Goal: Find specific page/section: Find specific page/section

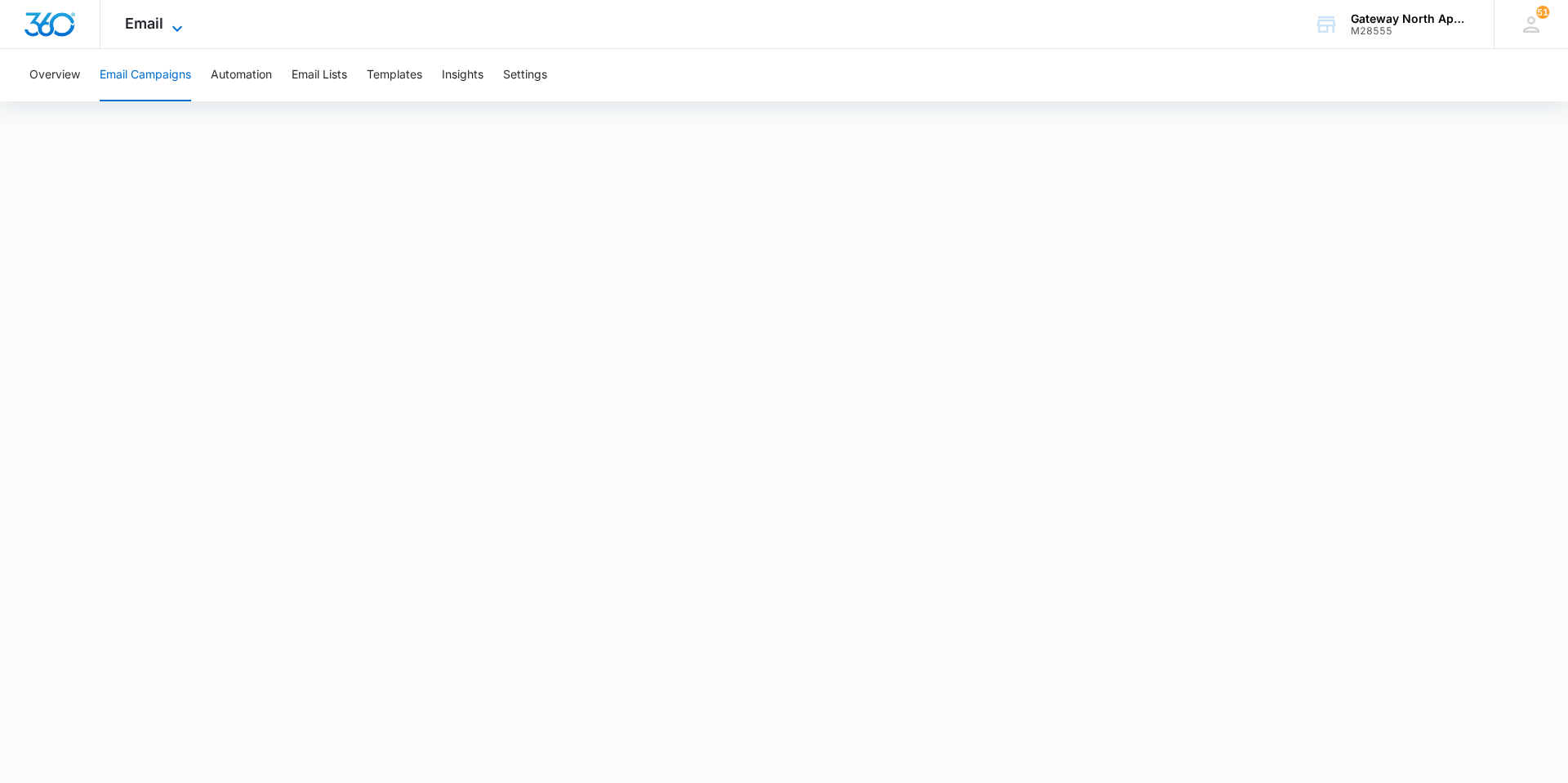
click at [154, 21] on span "Email" at bounding box center [144, 23] width 39 height 17
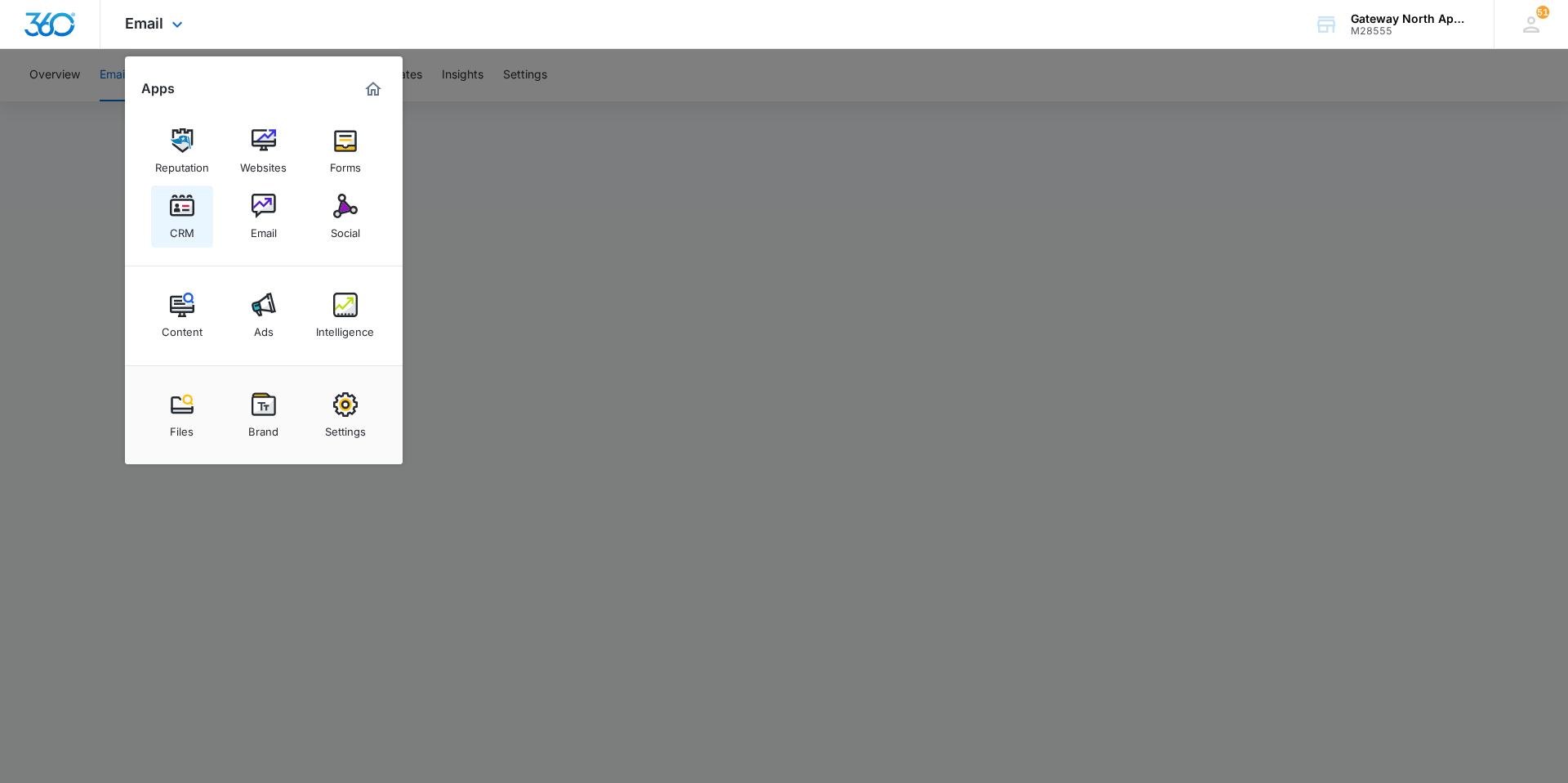
click at [184, 220] on div "CRM" at bounding box center [182, 228] width 25 height 21
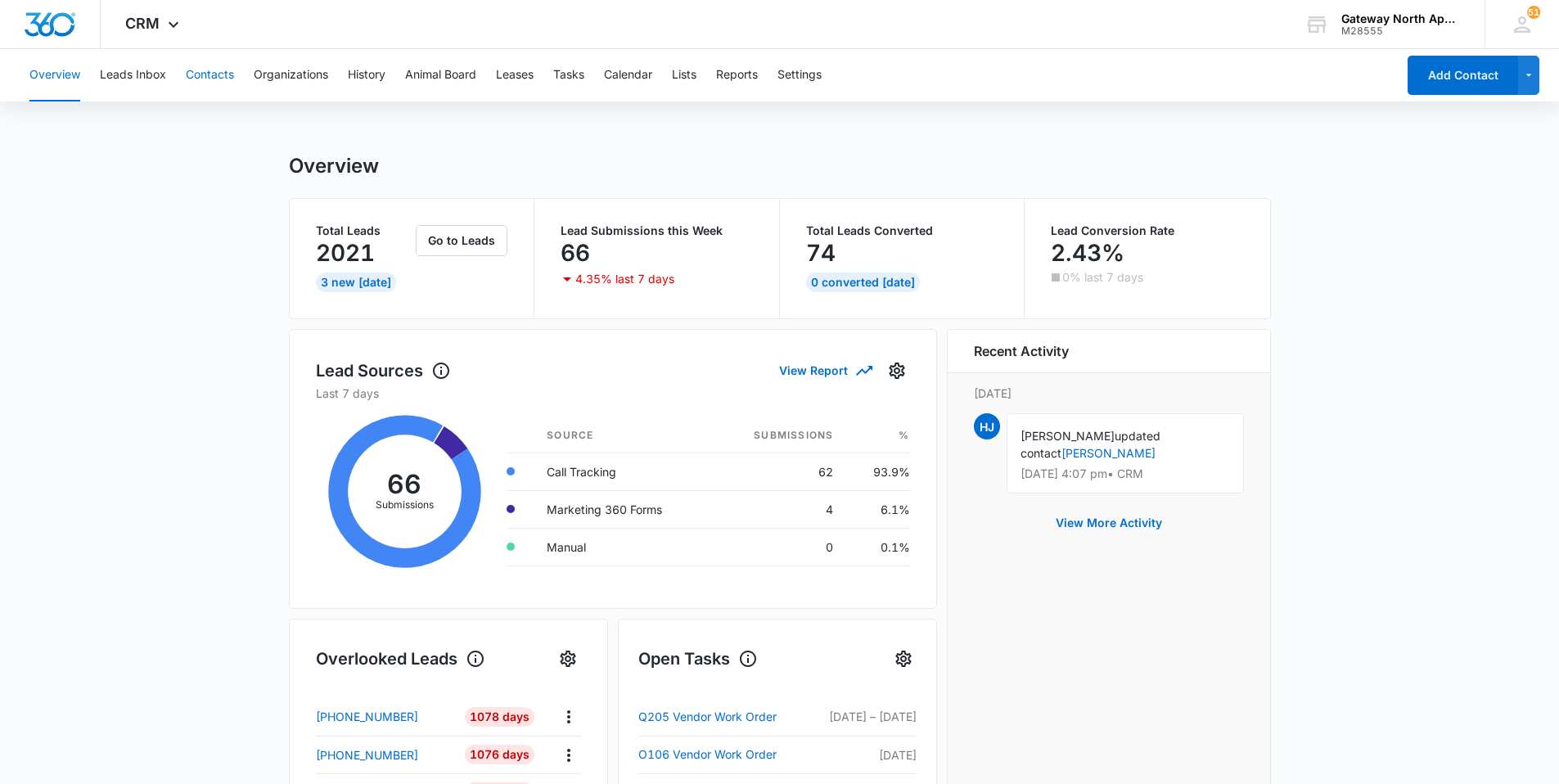
click at [206, 72] on button "Contacts" at bounding box center [210, 75] width 48 height 52
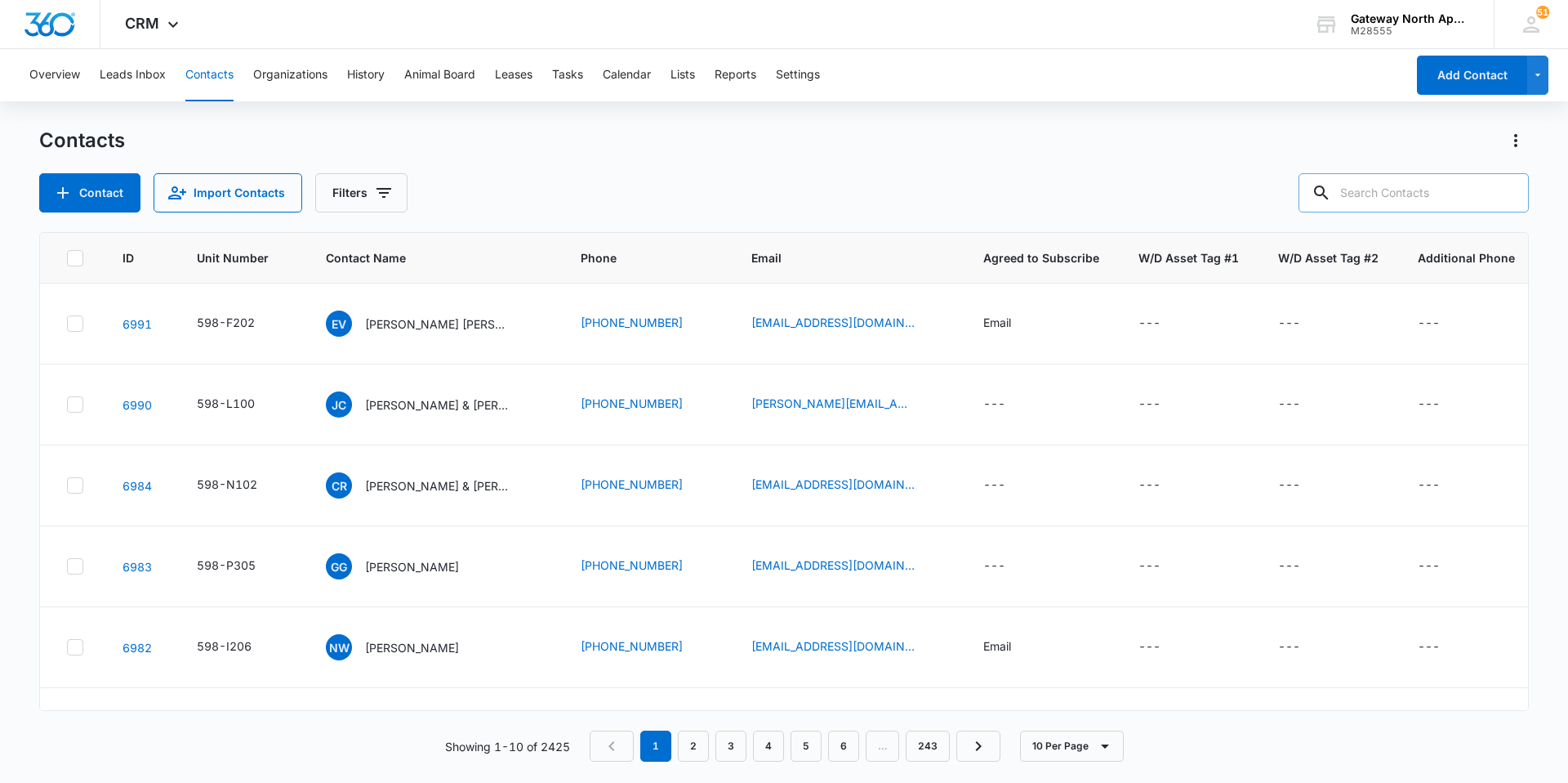
click at [1449, 196] on input "text" at bounding box center [1414, 193] width 230 height 39
type input "corral"
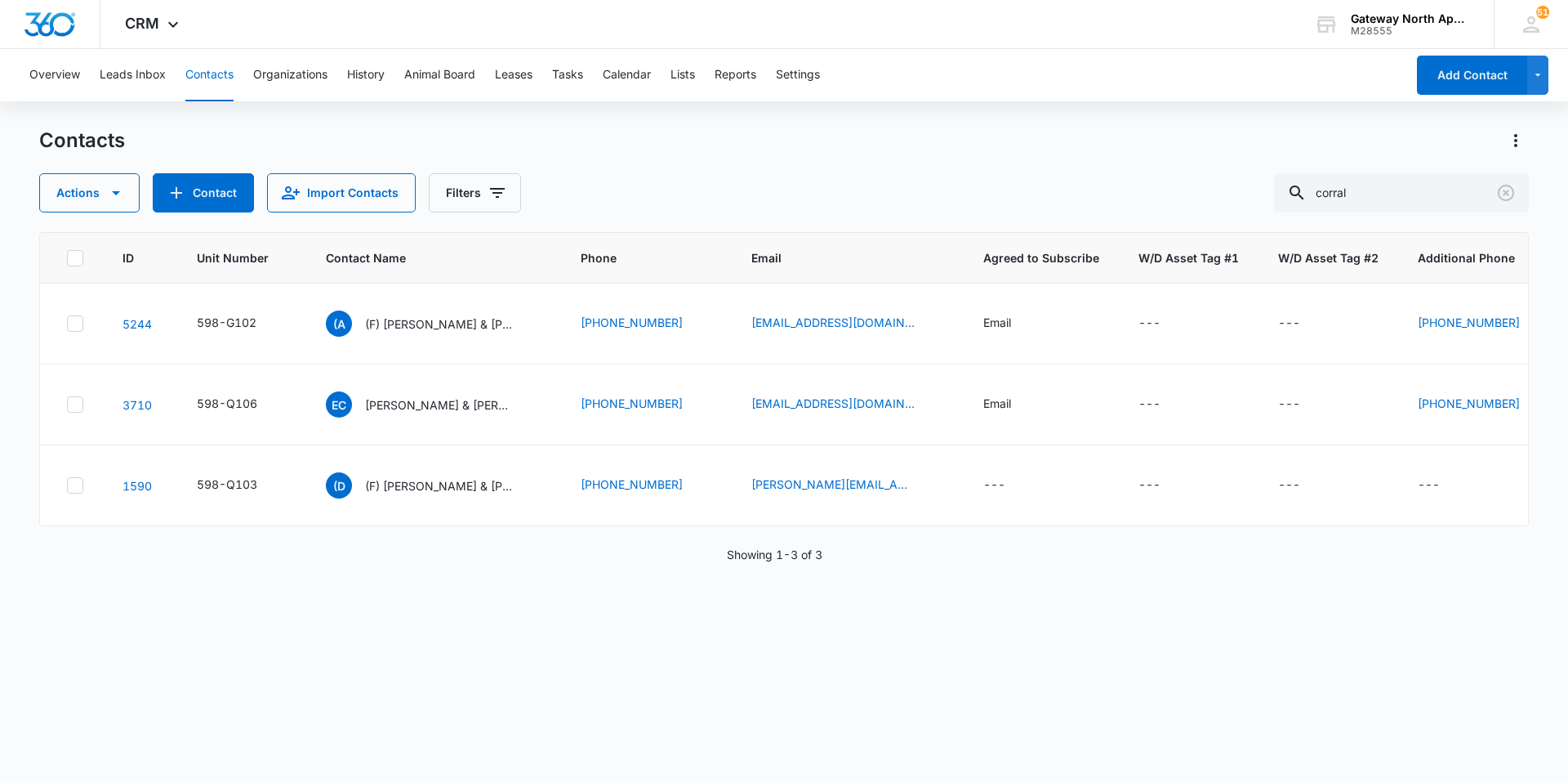
click at [204, 73] on button "Contacts" at bounding box center [209, 75] width 48 height 52
click at [1509, 195] on icon "Clear" at bounding box center [1505, 192] width 16 height 16
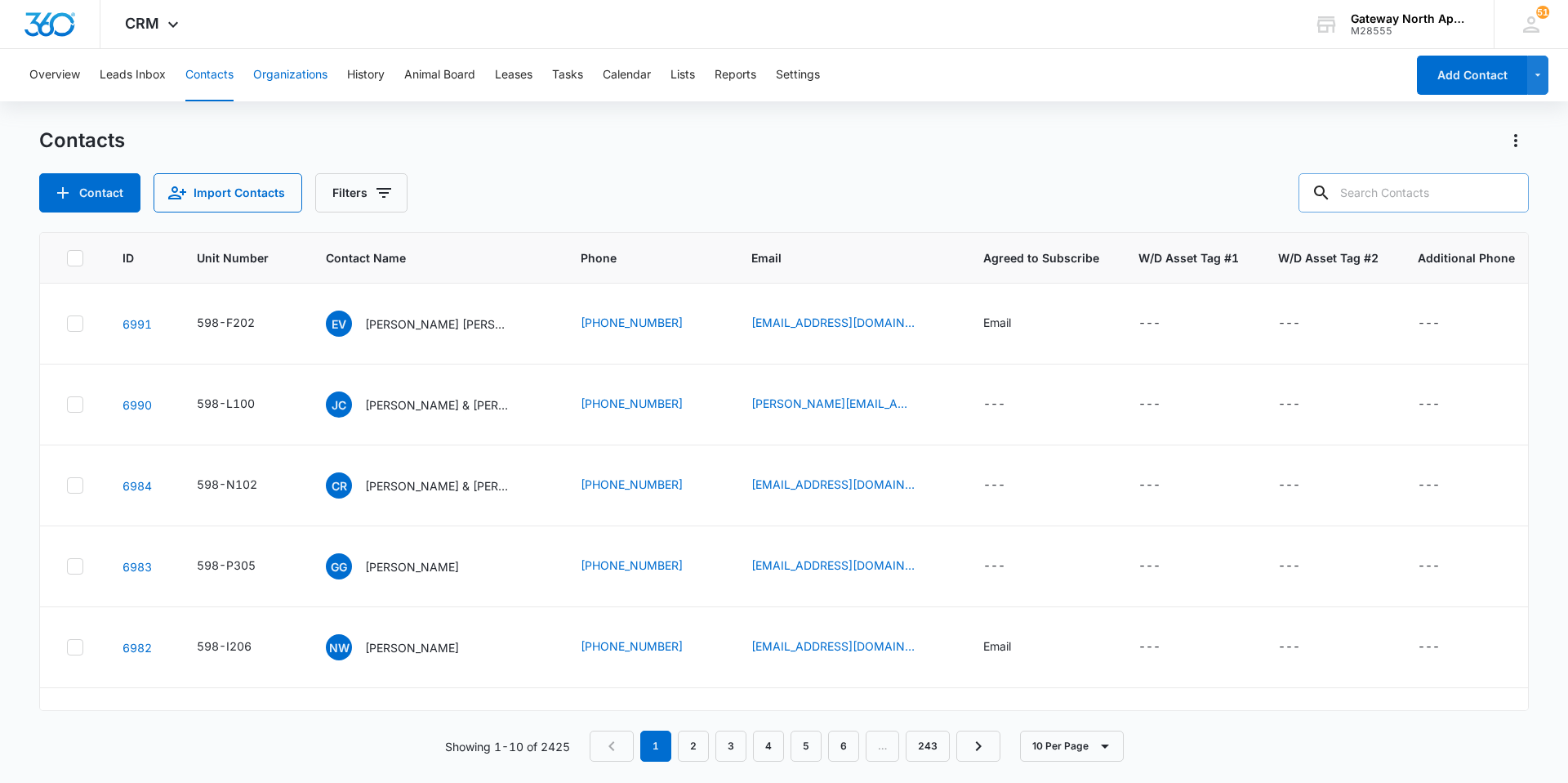
drag, startPoint x: 220, startPoint y: 76, endPoint x: 288, endPoint y: 88, distance: 69.1
click at [220, 76] on button "Contacts" at bounding box center [209, 75] width 48 height 52
click at [1395, 198] on input "text" at bounding box center [1414, 193] width 230 height 39
type input "b202"
